Goal: Task Accomplishment & Management: Use online tool/utility

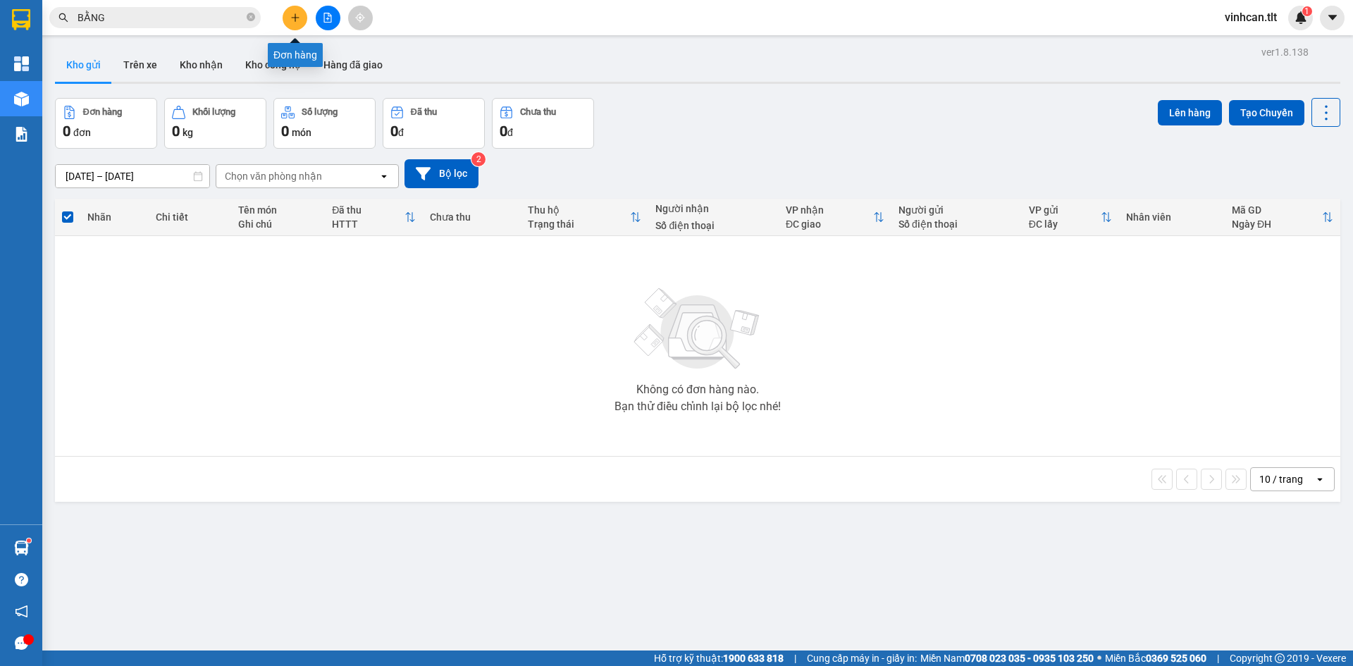
click at [299, 20] on icon "plus" at bounding box center [295, 18] width 10 height 10
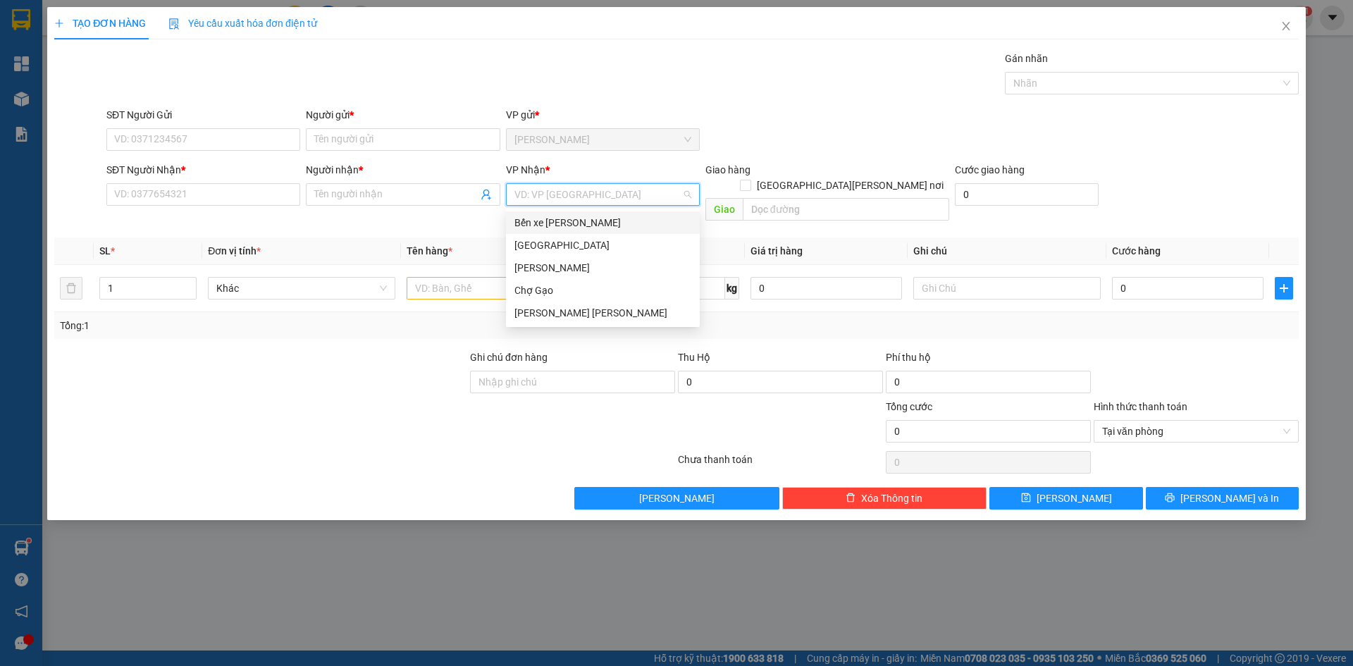
click at [554, 194] on input "search" at bounding box center [598, 194] width 167 height 21
click at [549, 252] on div "[GEOGRAPHIC_DATA]" at bounding box center [603, 246] width 177 height 16
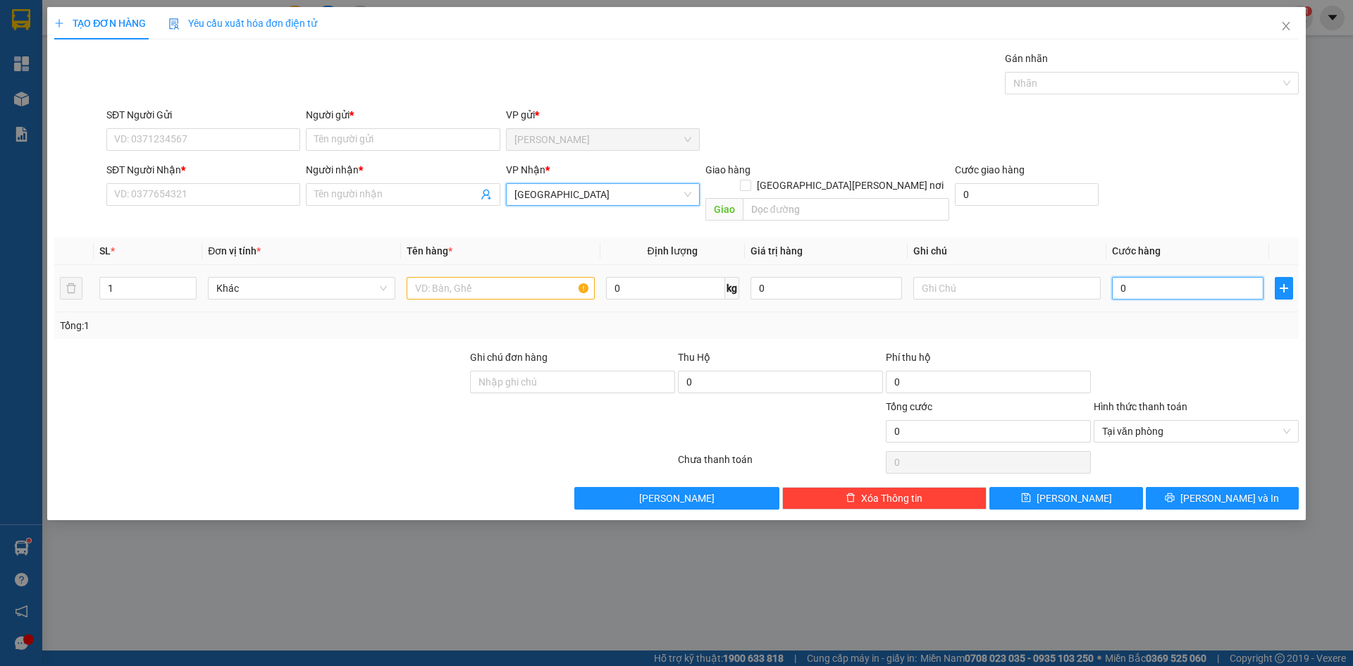
click at [1193, 277] on input "0" at bounding box center [1188, 288] width 152 height 23
type input "2"
type input "25"
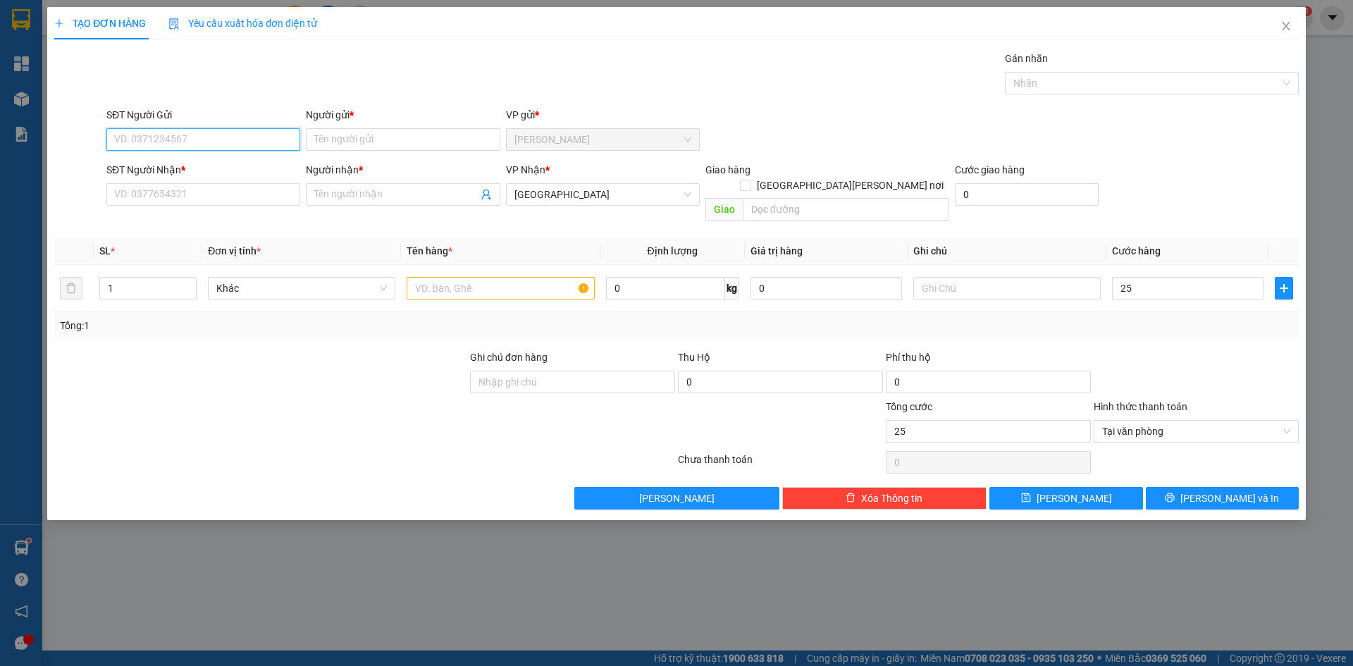
type input "25.000"
click at [268, 149] on input "SĐT Người Gửi" at bounding box center [203, 139] width 194 height 23
click at [156, 169] on div "0907347559 - [PERSON_NAME]" at bounding box center [203, 168] width 177 height 16
type input "0907347559"
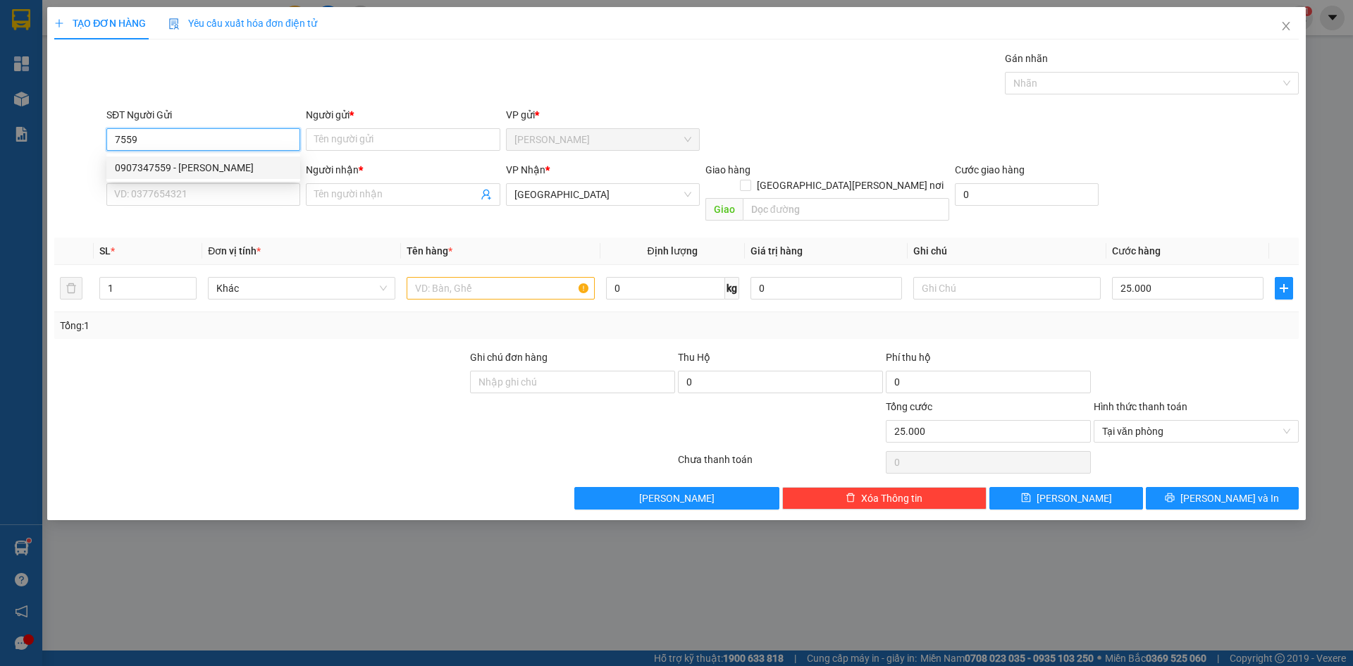
type input "VŨ"
type input "0907347559"
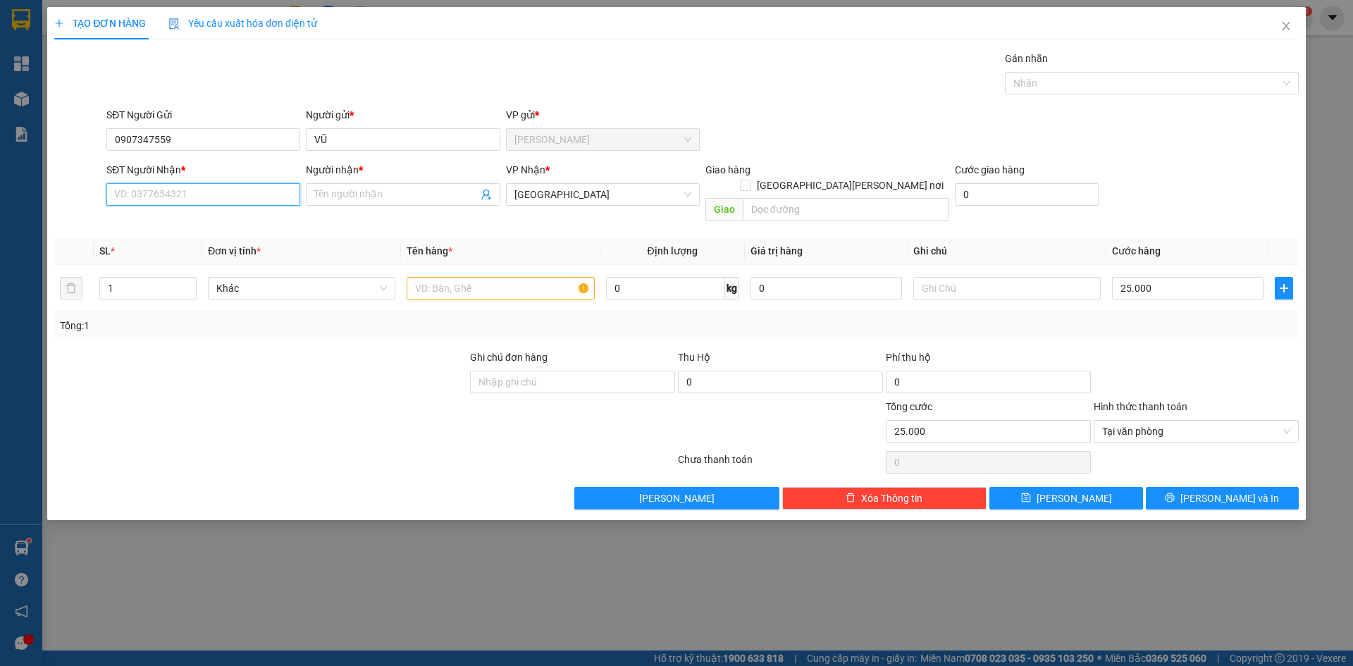
click at [161, 184] on input "SĐT Người Nhận *" at bounding box center [203, 194] width 194 height 23
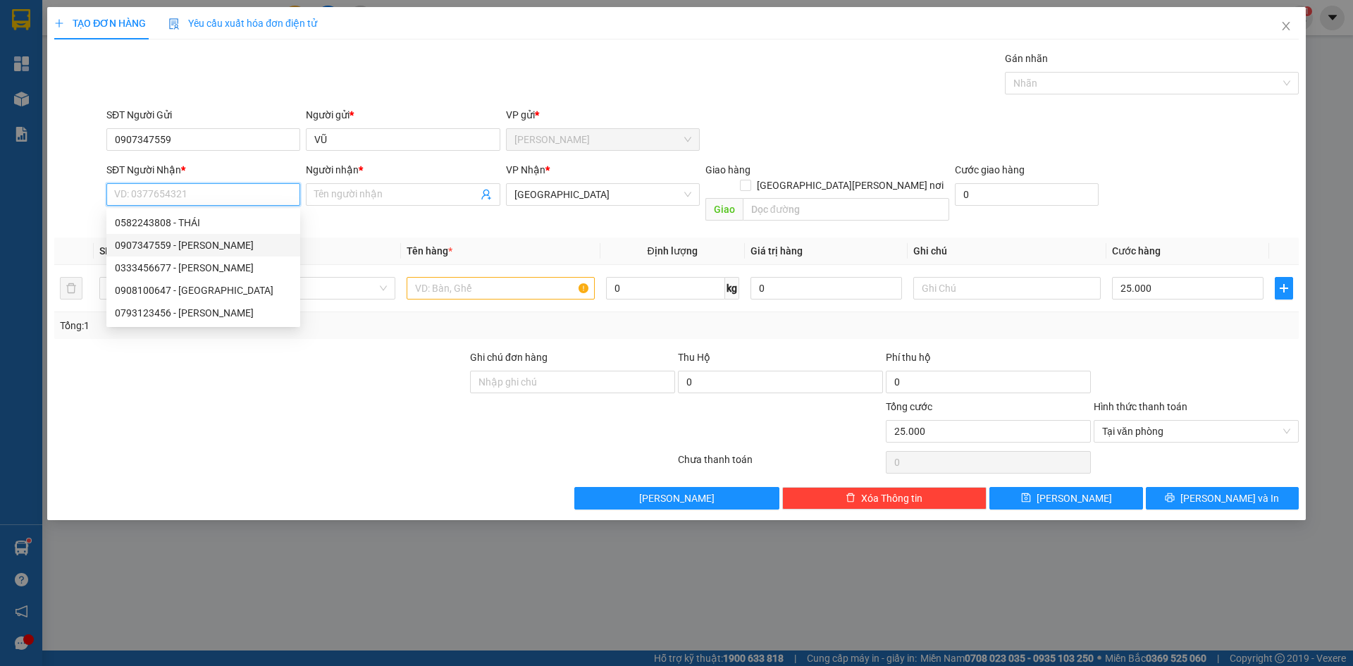
click at [204, 240] on div "0907347559 - [PERSON_NAME]" at bounding box center [203, 246] width 177 height 16
type input "0907347559"
type input "VŨ"
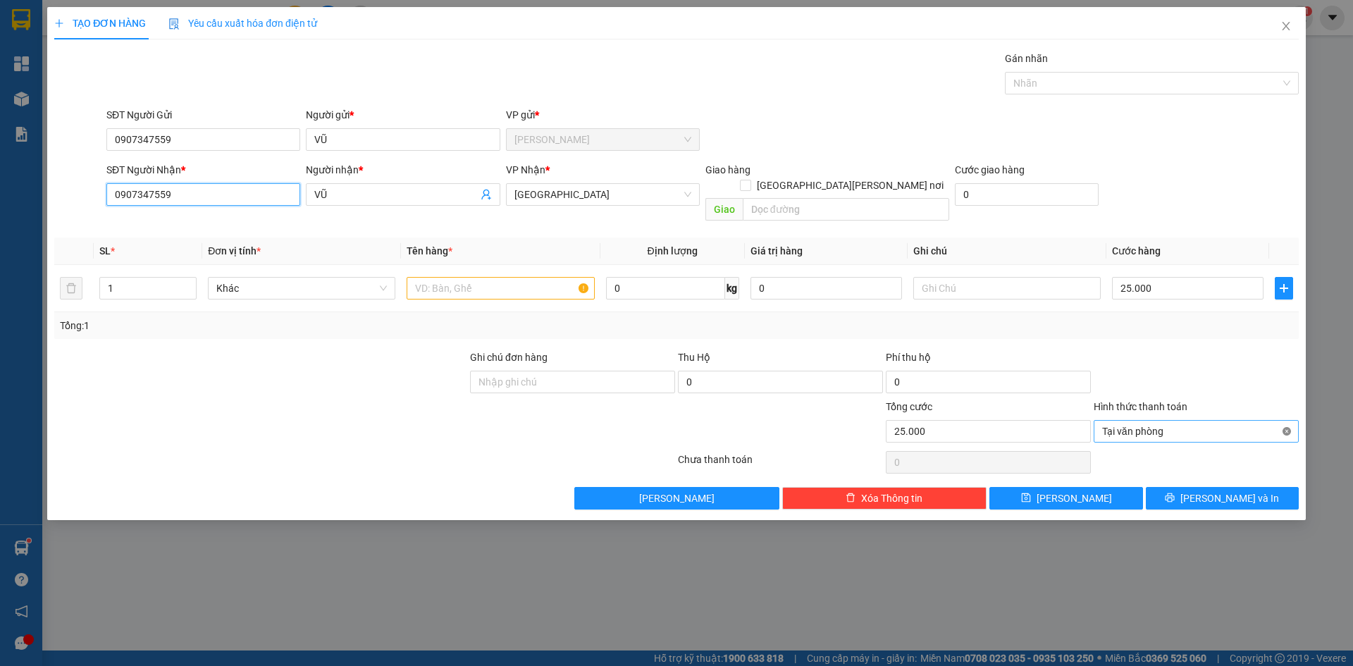
type input "25.000"
click at [1276, 487] on button "[PERSON_NAME] và In" at bounding box center [1222, 498] width 153 height 23
click at [500, 274] on div at bounding box center [500, 288] width 187 height 28
click at [500, 277] on input "text" at bounding box center [500, 288] width 187 height 23
paste input "Ê"
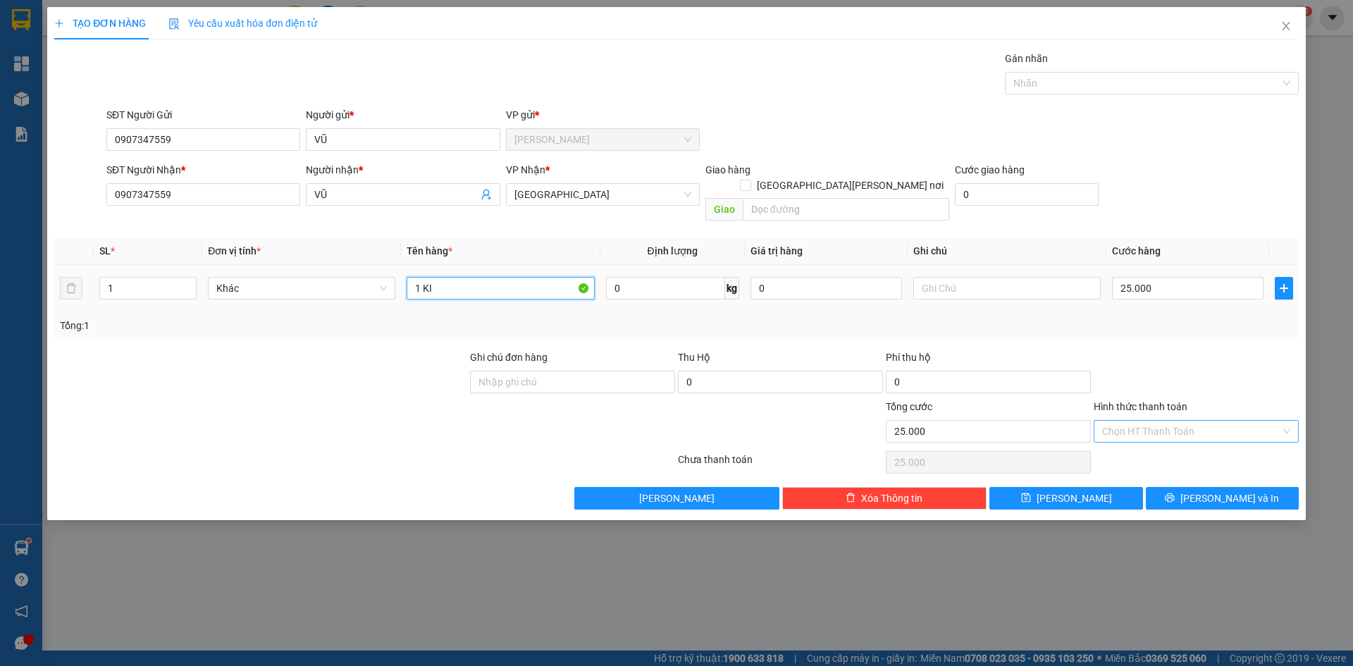
paste input "ỆN"
paste input "Ô"
paste input "ỐP"
type input "1 KIỆN XỐP TRONG"
click at [1193, 487] on button "[PERSON_NAME] và In" at bounding box center [1222, 498] width 153 height 23
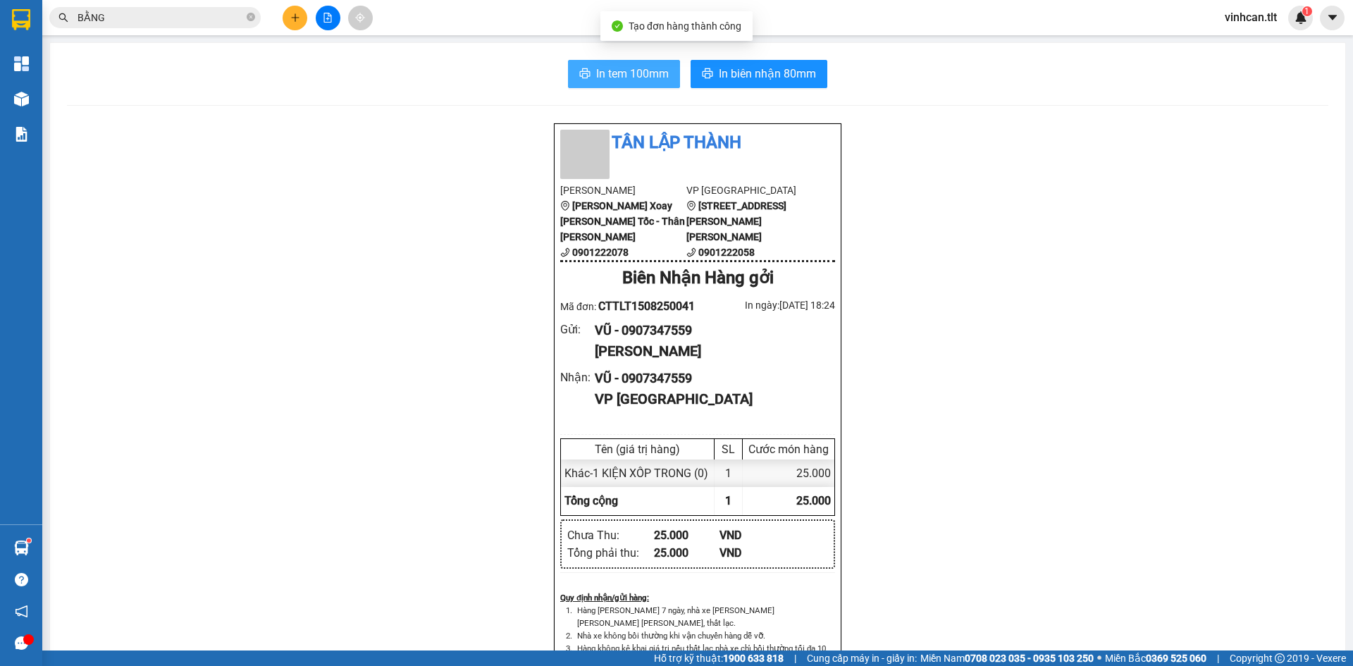
click at [654, 80] on span "In tem 100mm" at bounding box center [632, 74] width 73 height 18
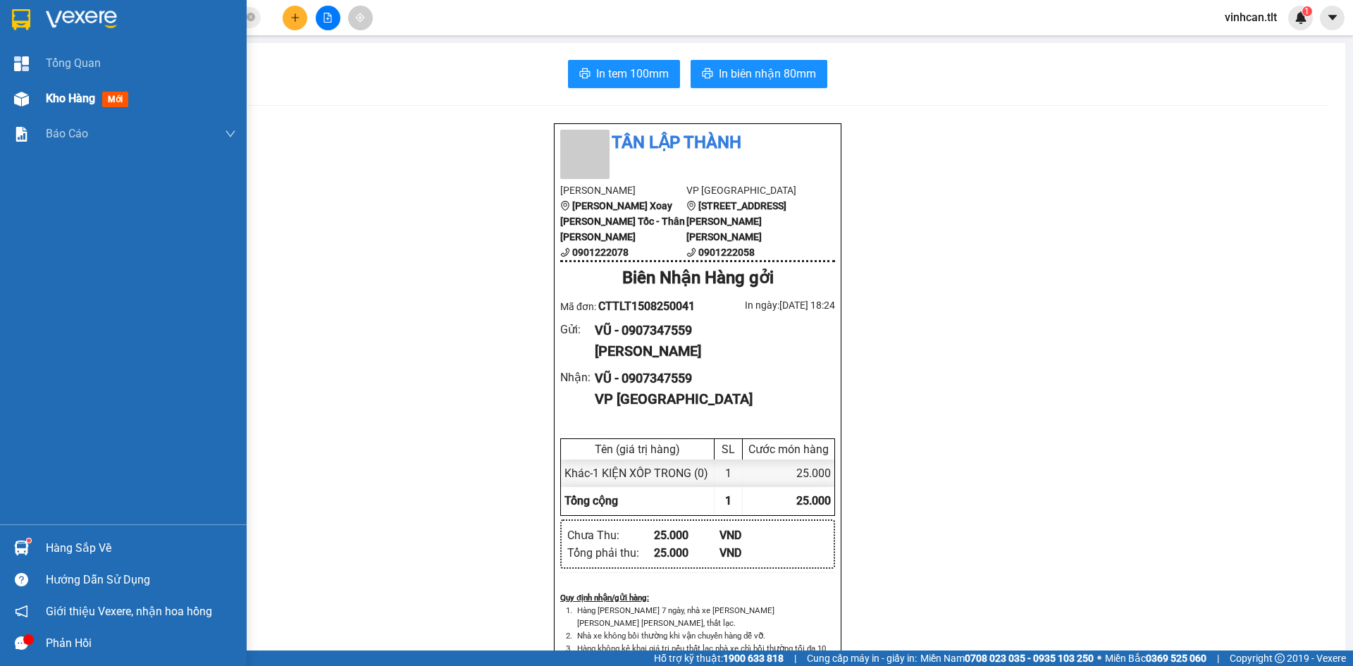
click at [10, 94] on div at bounding box center [21, 99] width 25 height 25
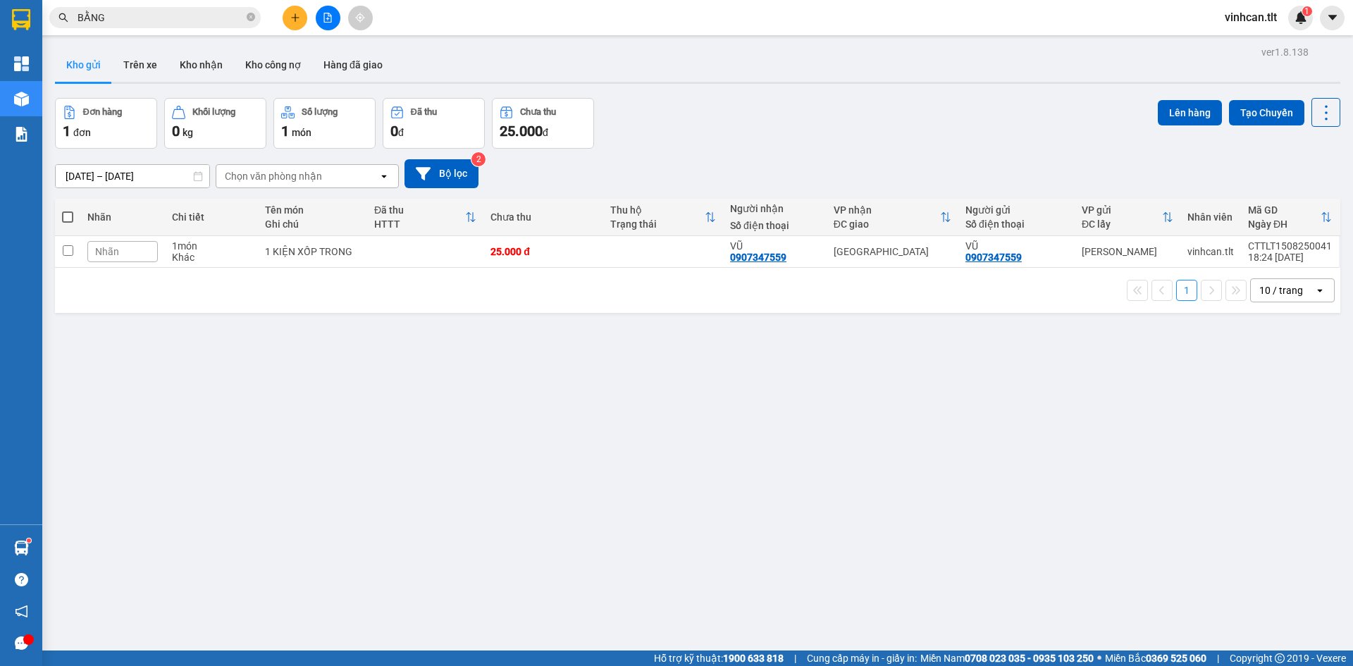
click at [68, 219] on span at bounding box center [67, 216] width 11 height 11
click at [68, 210] on input "checkbox" at bounding box center [68, 210] width 0 height 0
checkbox input "true"
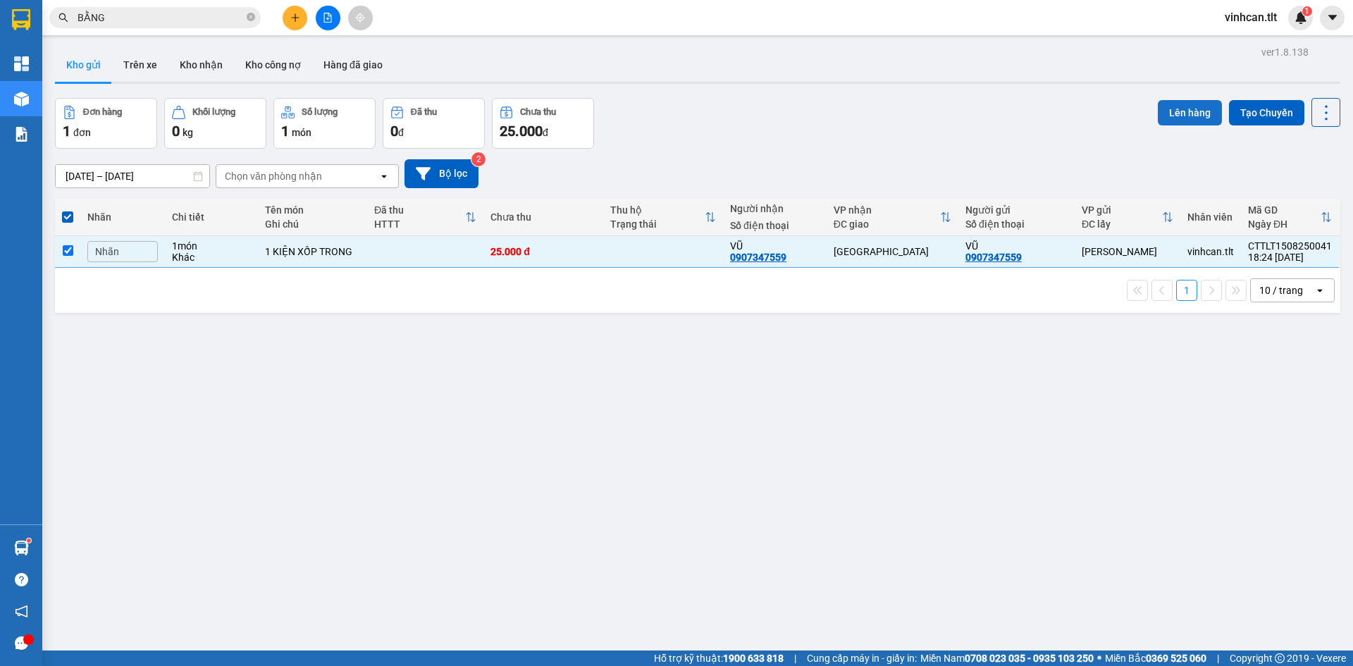
click at [1207, 106] on button "Lên hàng" at bounding box center [1190, 112] width 64 height 25
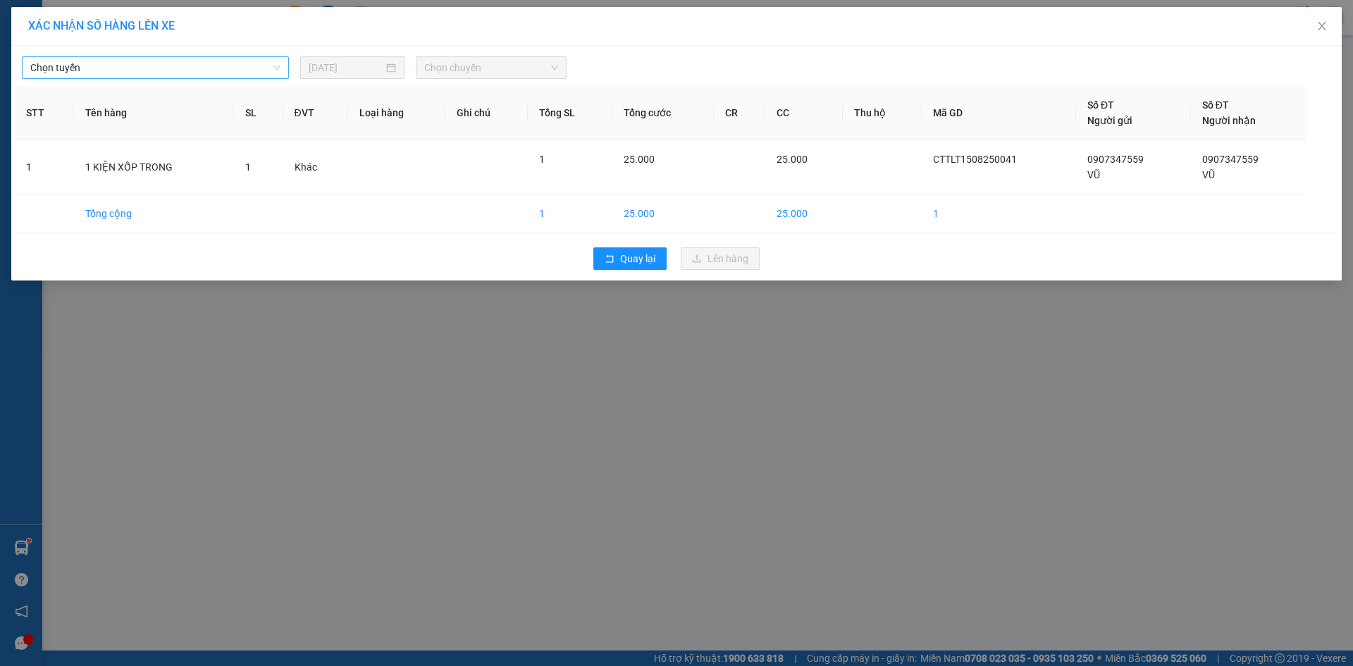
click at [245, 56] on div "Chọn tuyến" at bounding box center [155, 67] width 267 height 23
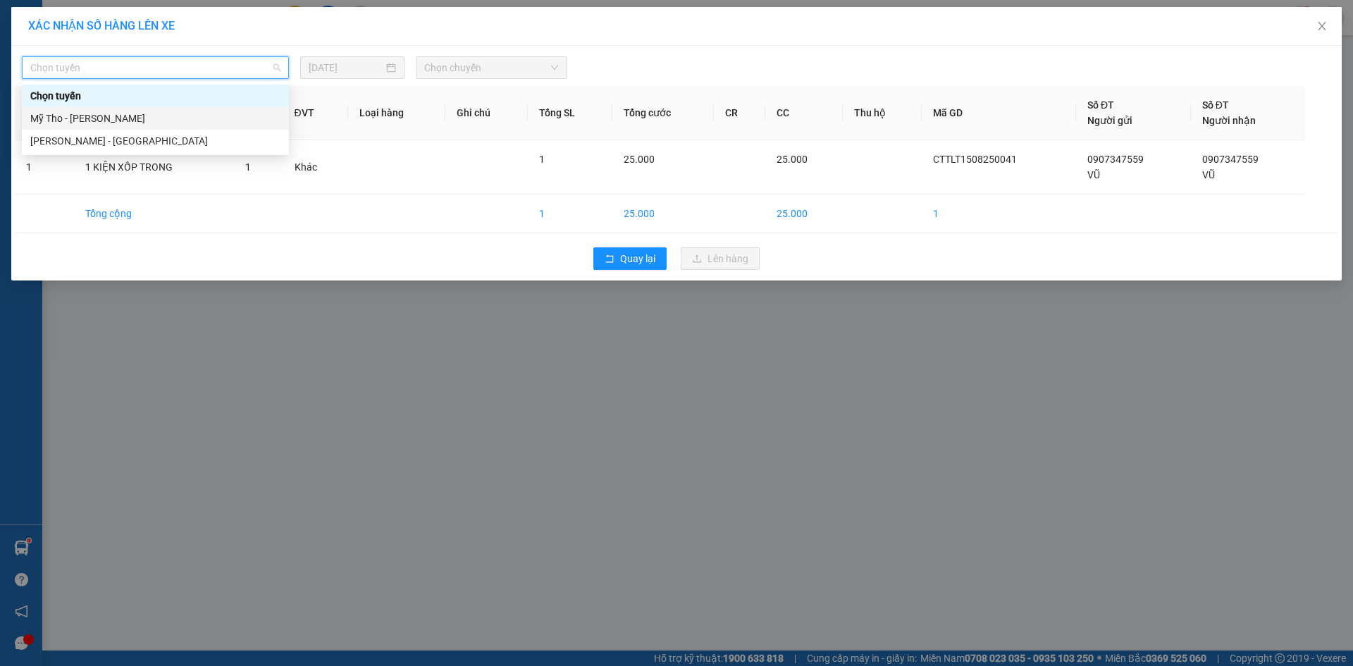
click at [210, 128] on div "Mỹ Tho - [PERSON_NAME]" at bounding box center [155, 118] width 267 height 23
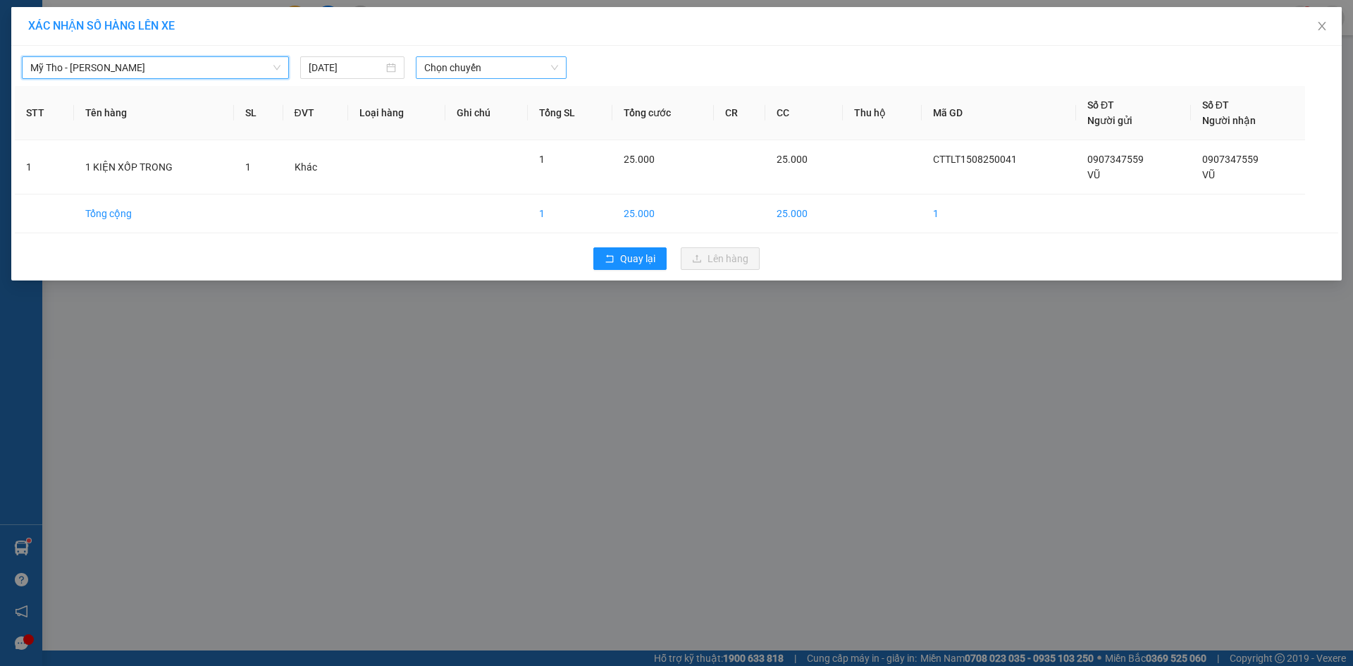
click at [499, 70] on span "Chọn chuyến" at bounding box center [491, 67] width 134 height 21
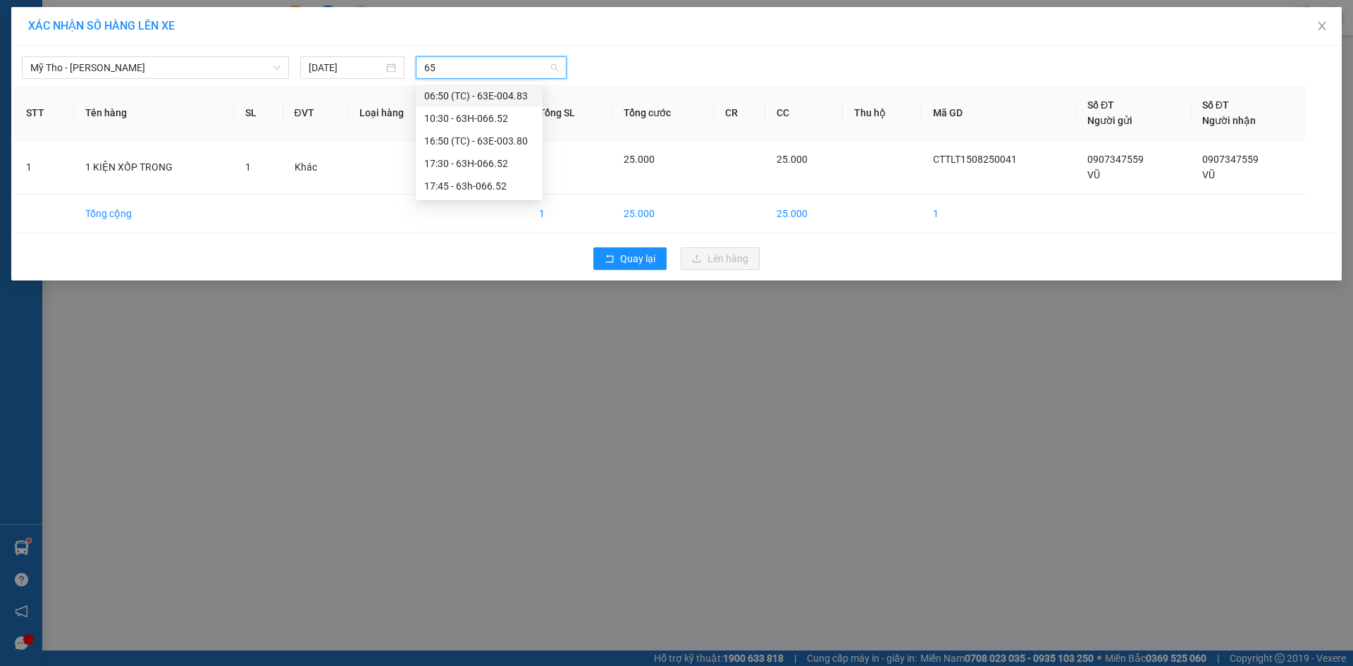
type input "652"
click at [521, 141] on div "17:45 - 63h-066.52" at bounding box center [479, 141] width 110 height 16
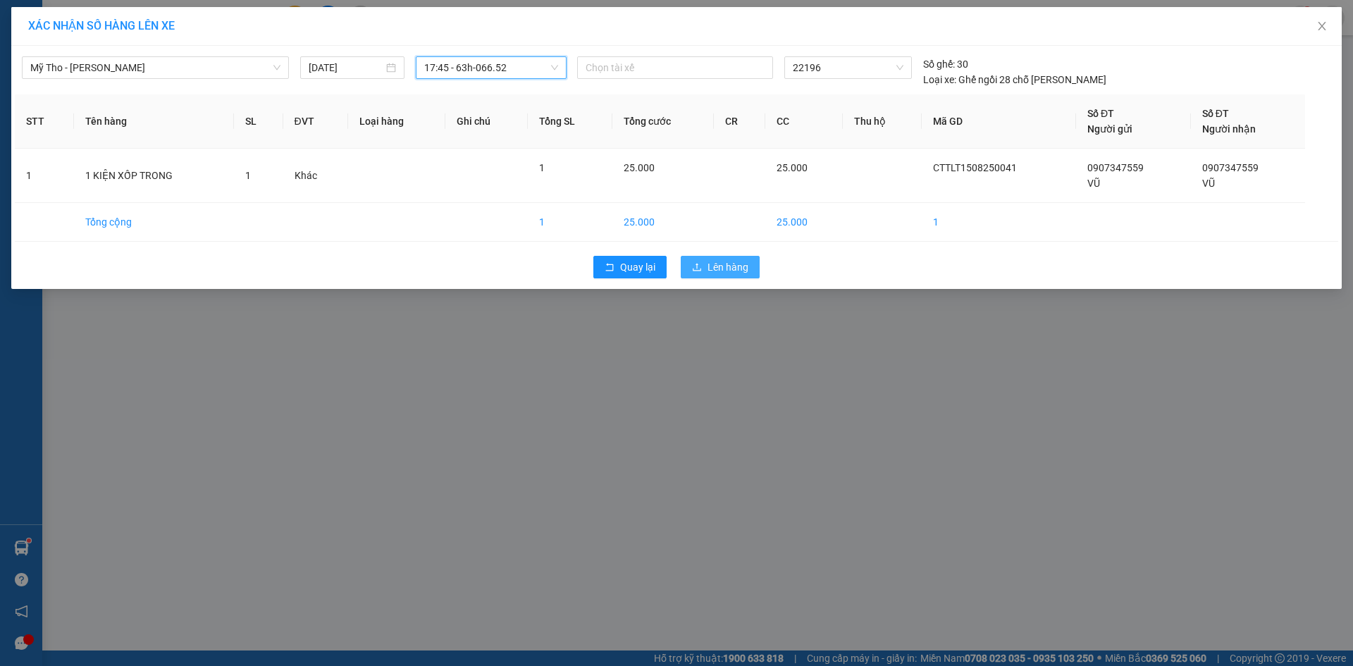
click at [722, 268] on span "Lên hàng" at bounding box center [728, 267] width 41 height 16
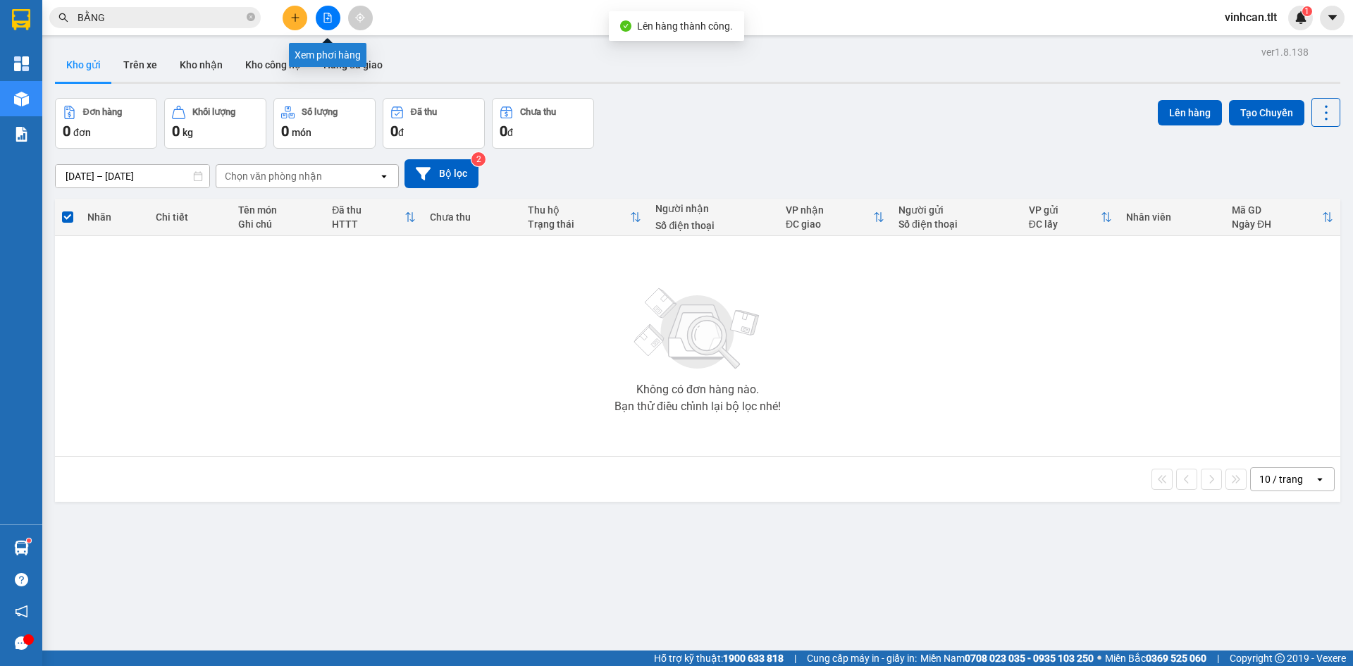
drag, startPoint x: 333, startPoint y: 16, endPoint x: 372, endPoint y: 28, distance: 40.8
click at [336, 15] on button at bounding box center [328, 18] width 25 height 25
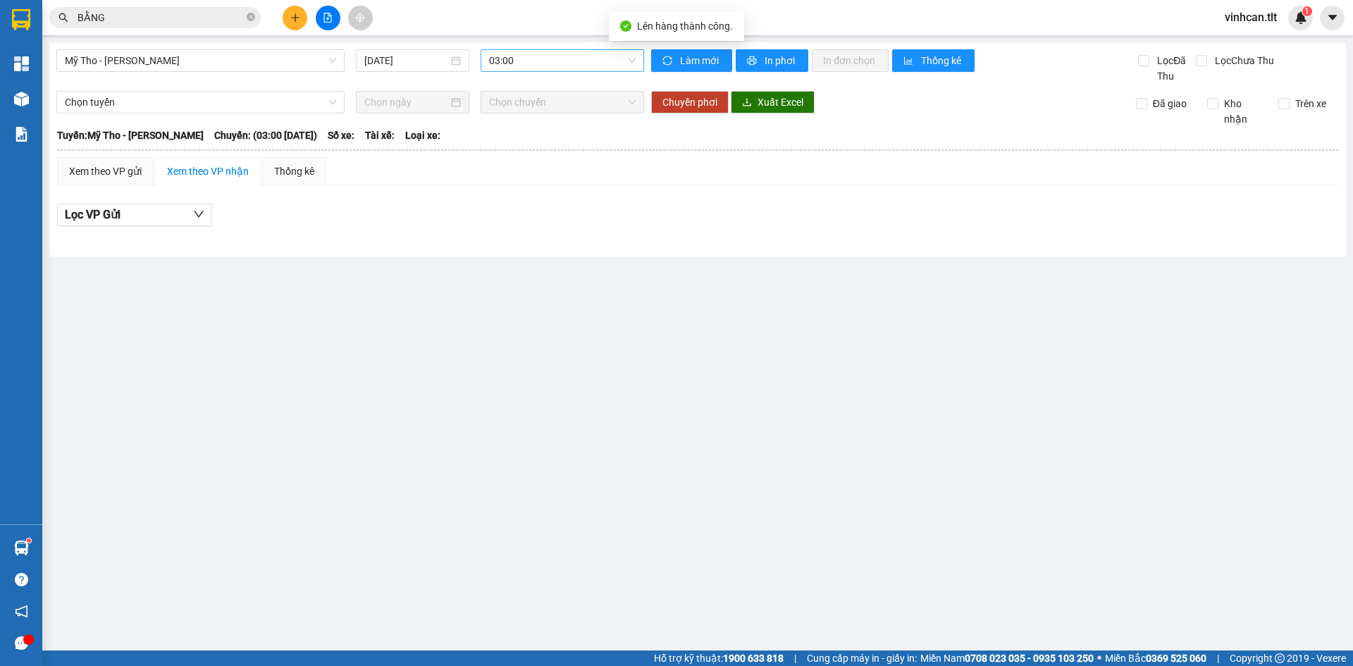
click at [493, 66] on span "03:00" at bounding box center [562, 60] width 147 height 21
type input "652"
click at [558, 140] on div "17:45 - 63h-066.52" at bounding box center [544, 134] width 110 height 16
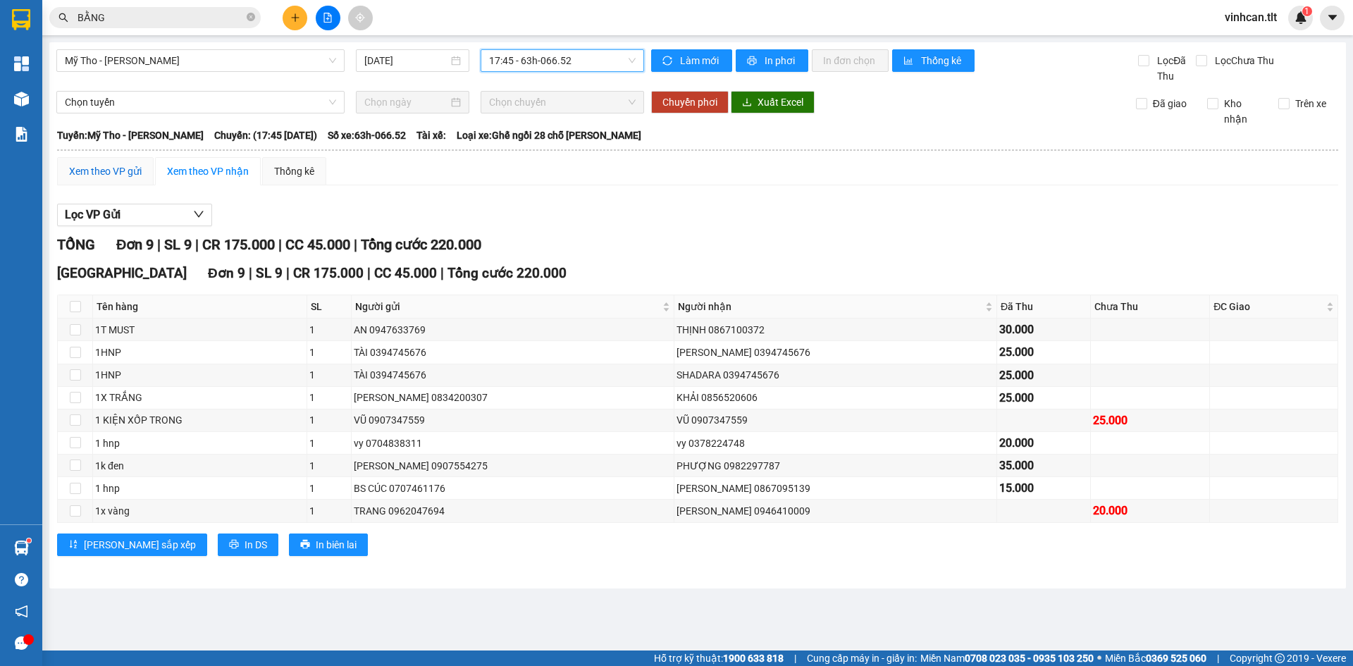
click at [104, 176] on div "Xem theo VP gửi" at bounding box center [105, 172] width 73 height 16
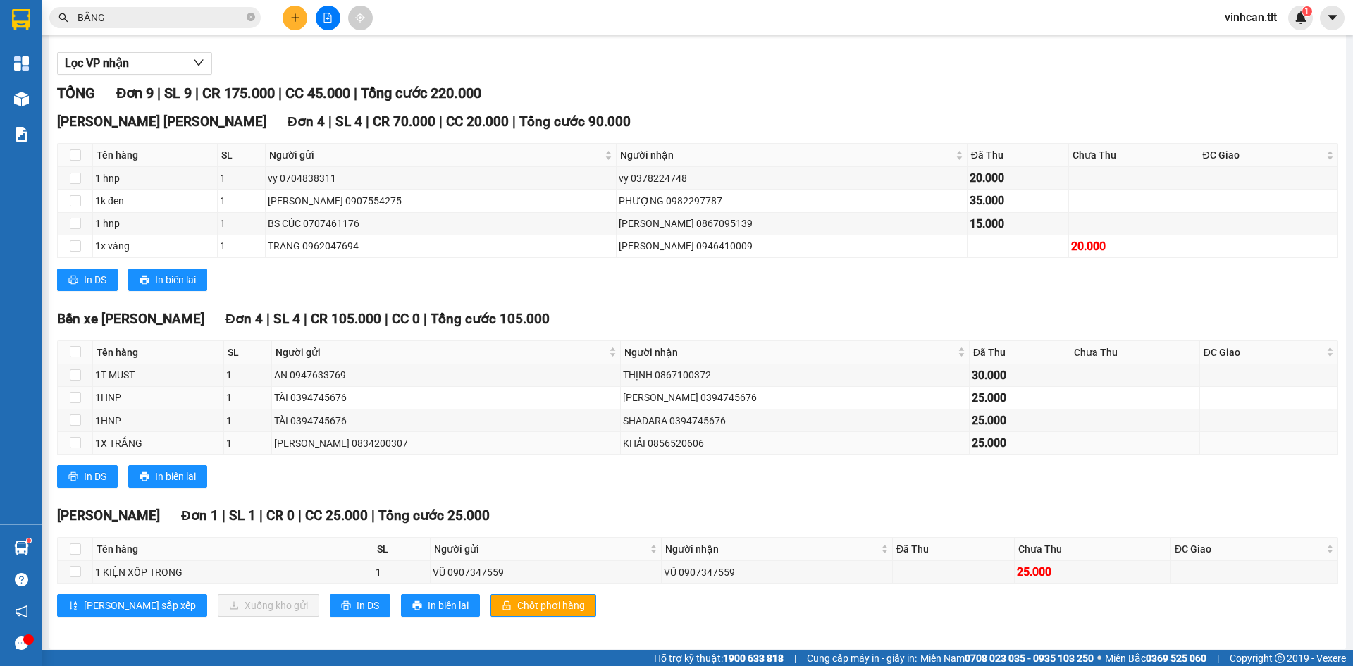
scroll to position [157, 0]
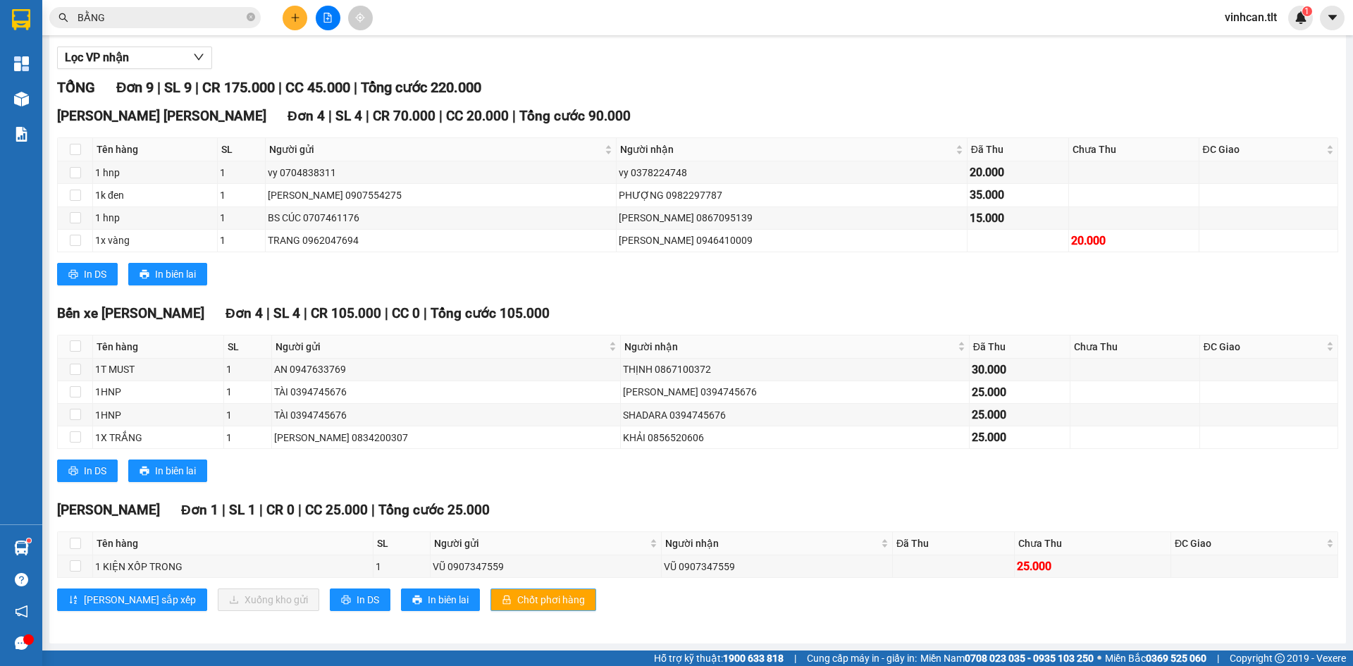
click at [491, 610] on button "Chốt phơi hàng" at bounding box center [544, 600] width 106 height 23
click at [491, 608] on button "Chốt phơi hàng" at bounding box center [544, 600] width 106 height 23
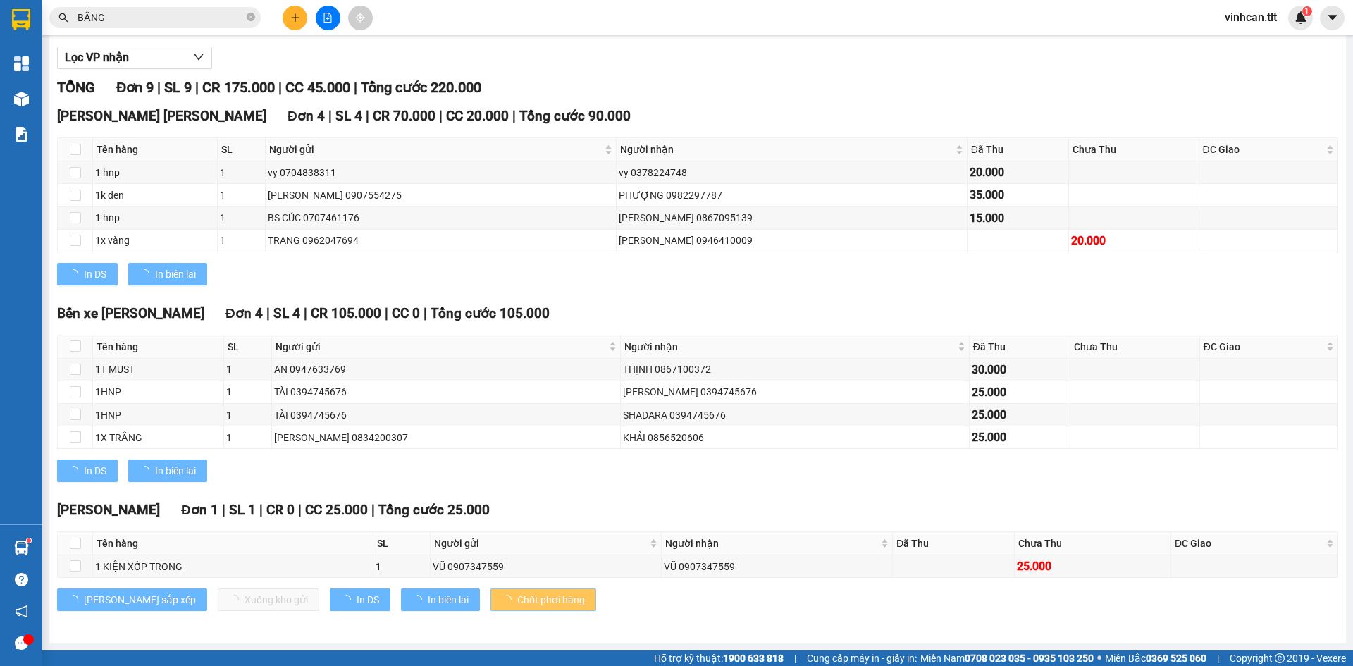
click at [491, 608] on button "Chốt phơi hàng" at bounding box center [544, 600] width 106 height 23
click at [517, 608] on span "Chốt phơi hàng" at bounding box center [551, 600] width 68 height 16
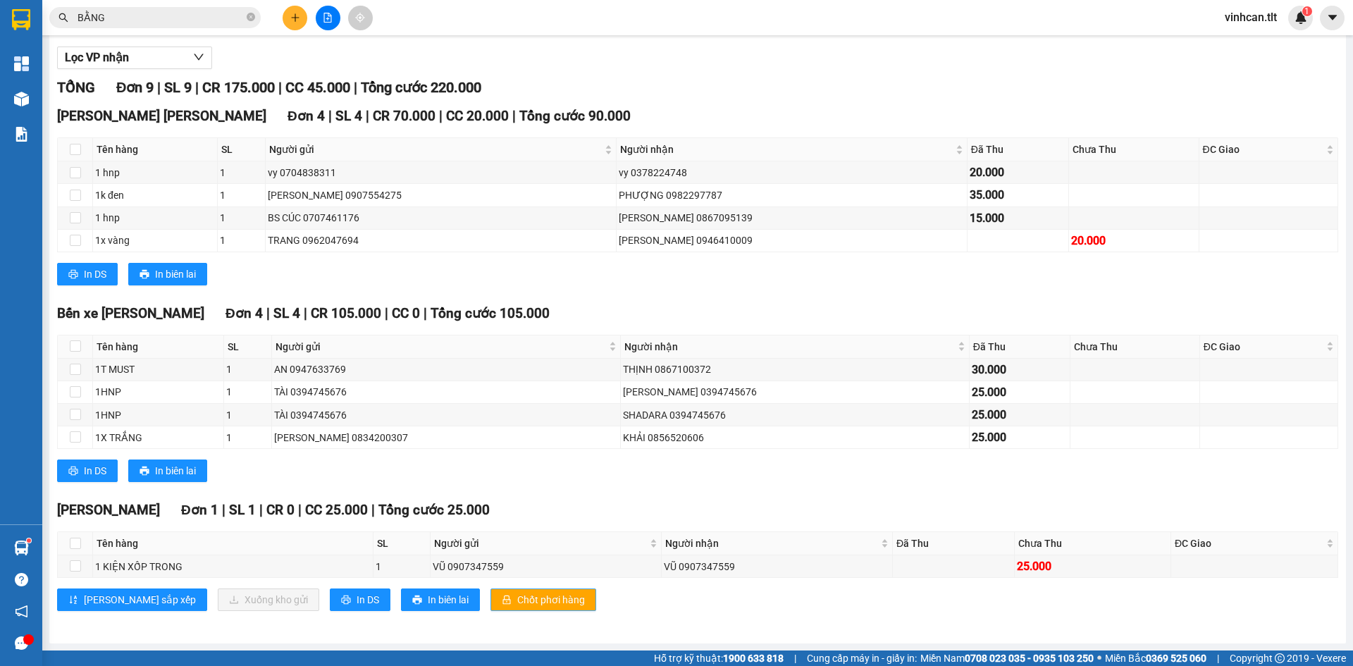
click at [517, 608] on span "Chốt phơi hàng" at bounding box center [551, 600] width 68 height 16
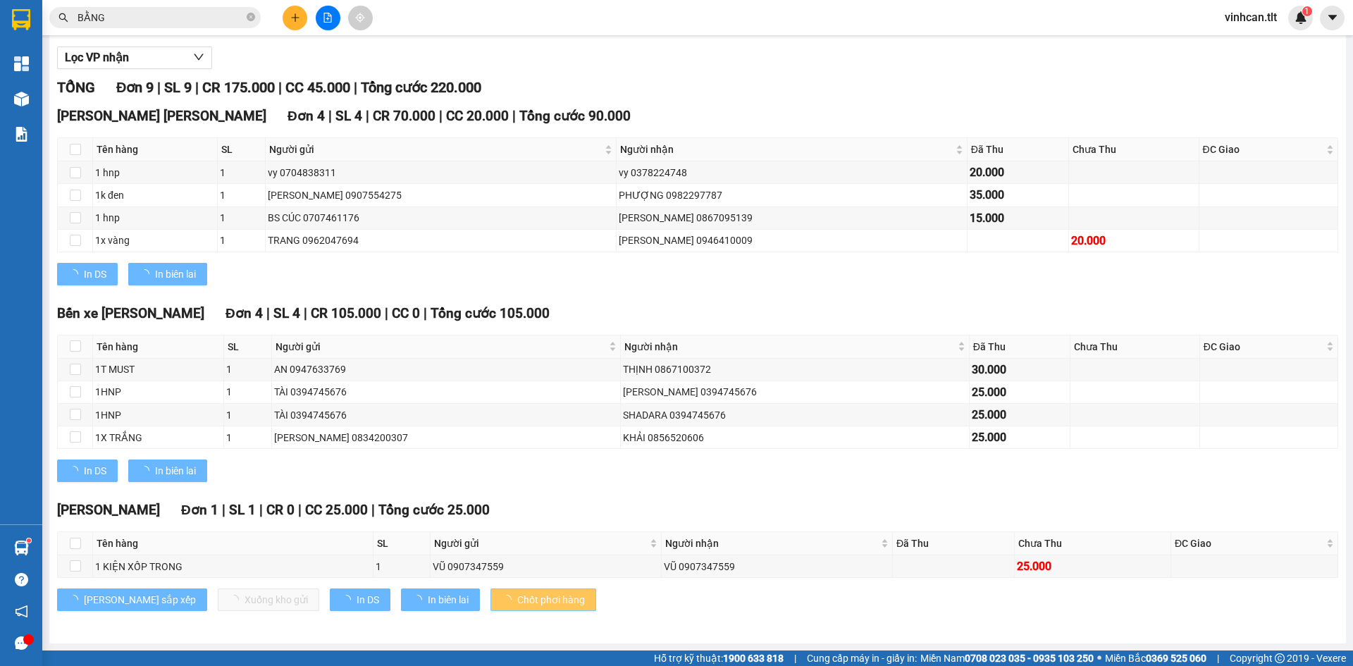
drag, startPoint x: 476, startPoint y: 608, endPoint x: 0, endPoint y: 11, distance: 763.3
click at [517, 608] on span "Chốt phơi hàng" at bounding box center [551, 600] width 68 height 16
